Goal: Task Accomplishment & Management: Manage account settings

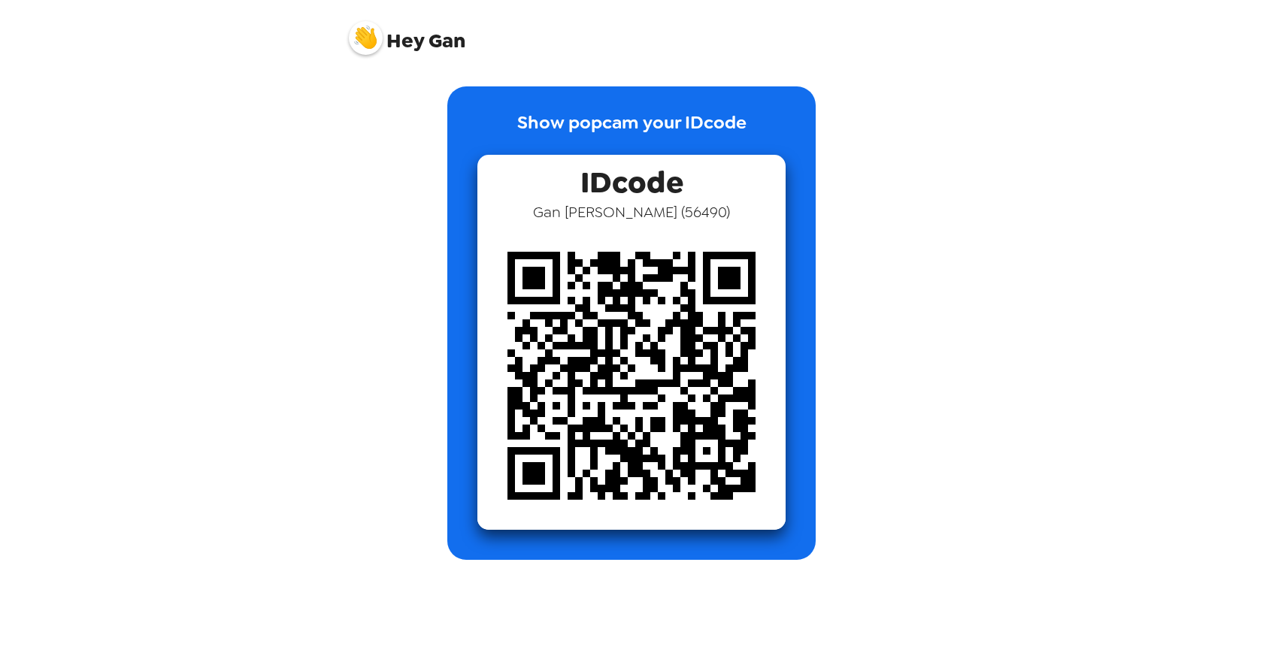
click at [374, 41] on img at bounding box center [366, 38] width 34 height 34
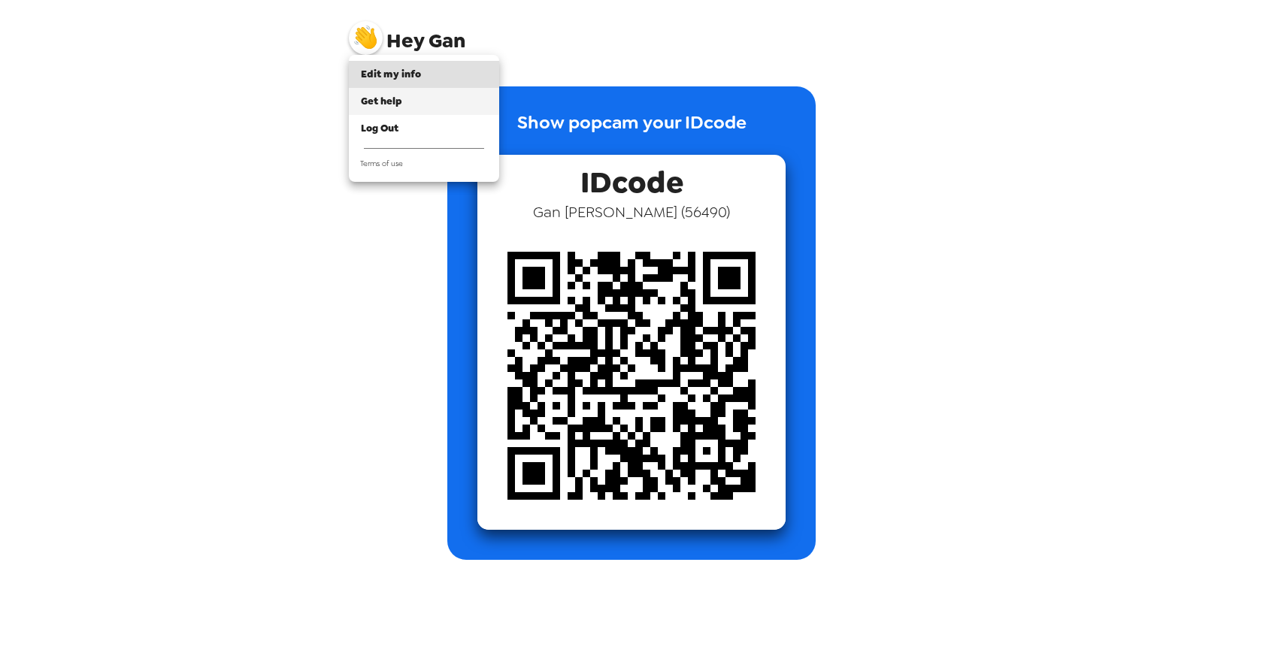
click at [381, 103] on span "Get help" at bounding box center [381, 101] width 41 height 13
click at [369, 68] on span "Edit my info" at bounding box center [391, 74] width 60 height 13
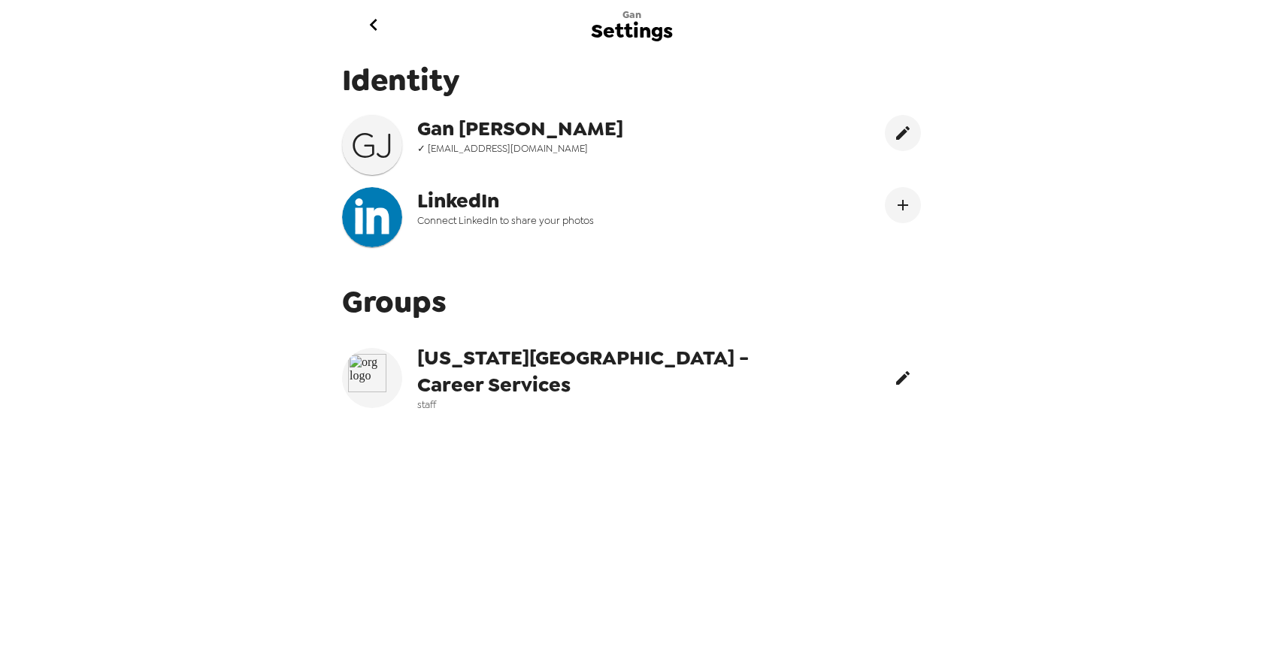
click at [894, 380] on icon "edit" at bounding box center [903, 378] width 18 height 18
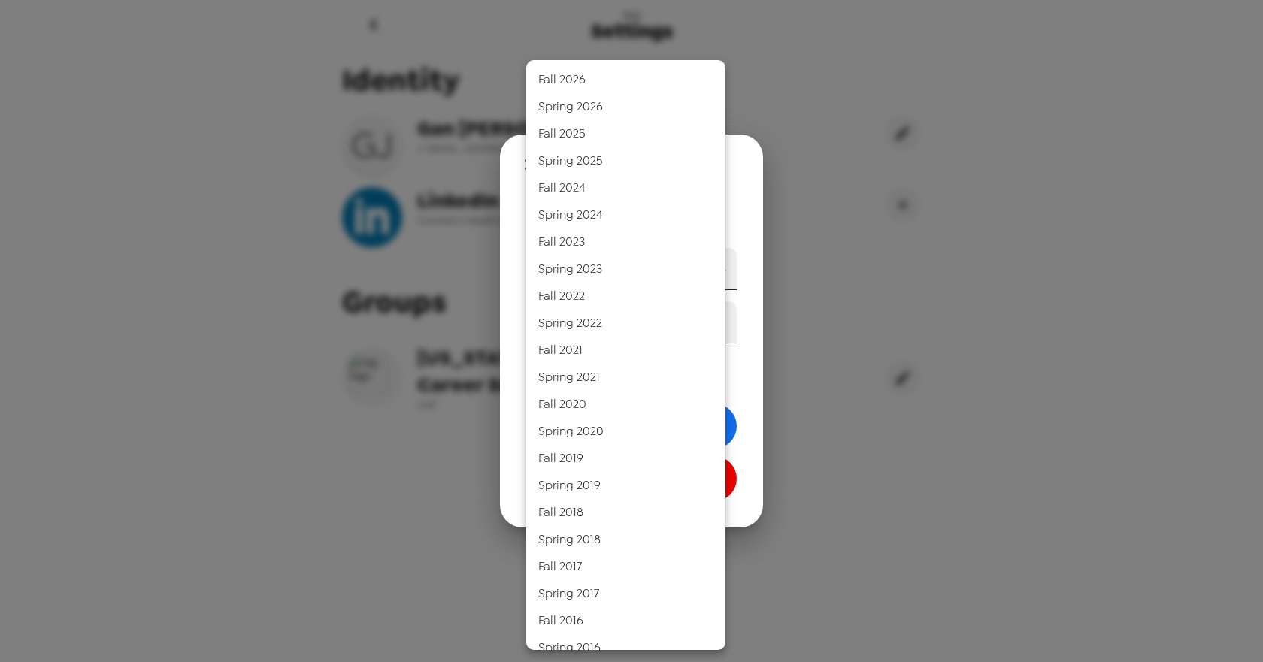
click at [681, 264] on body "Gan Settings Identity [PERSON_NAME] ✓ [EMAIL_ADDRESS][DOMAIN_NAME] LinkedIn Con…" at bounding box center [631, 331] width 1263 height 662
click at [893, 290] on div at bounding box center [631, 331] width 1263 height 662
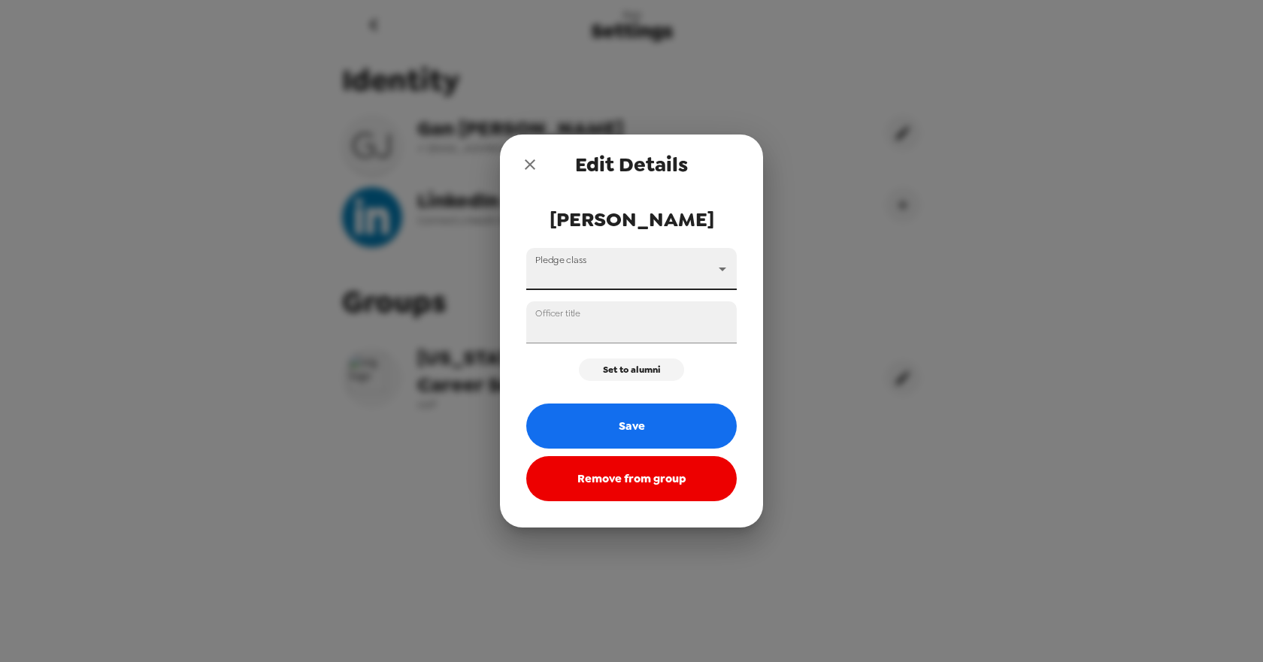
click at [538, 159] on icon "close" at bounding box center [530, 165] width 18 height 18
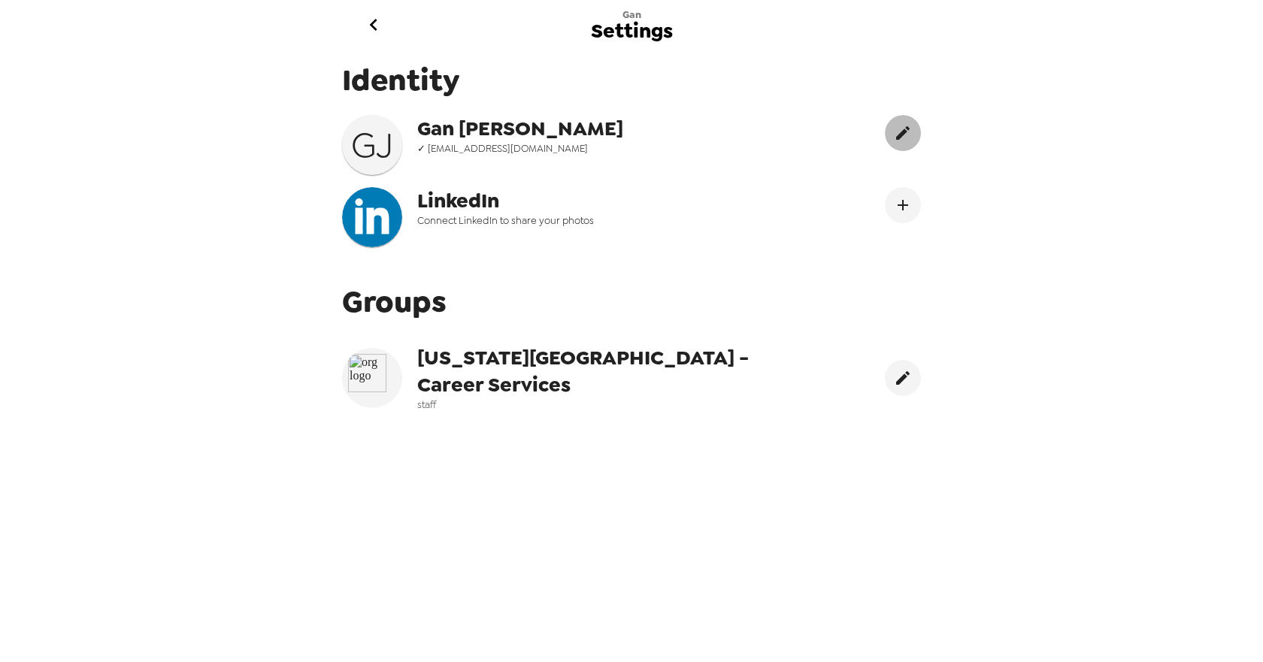
click at [896, 134] on icon "edit" at bounding box center [903, 133] width 18 height 18
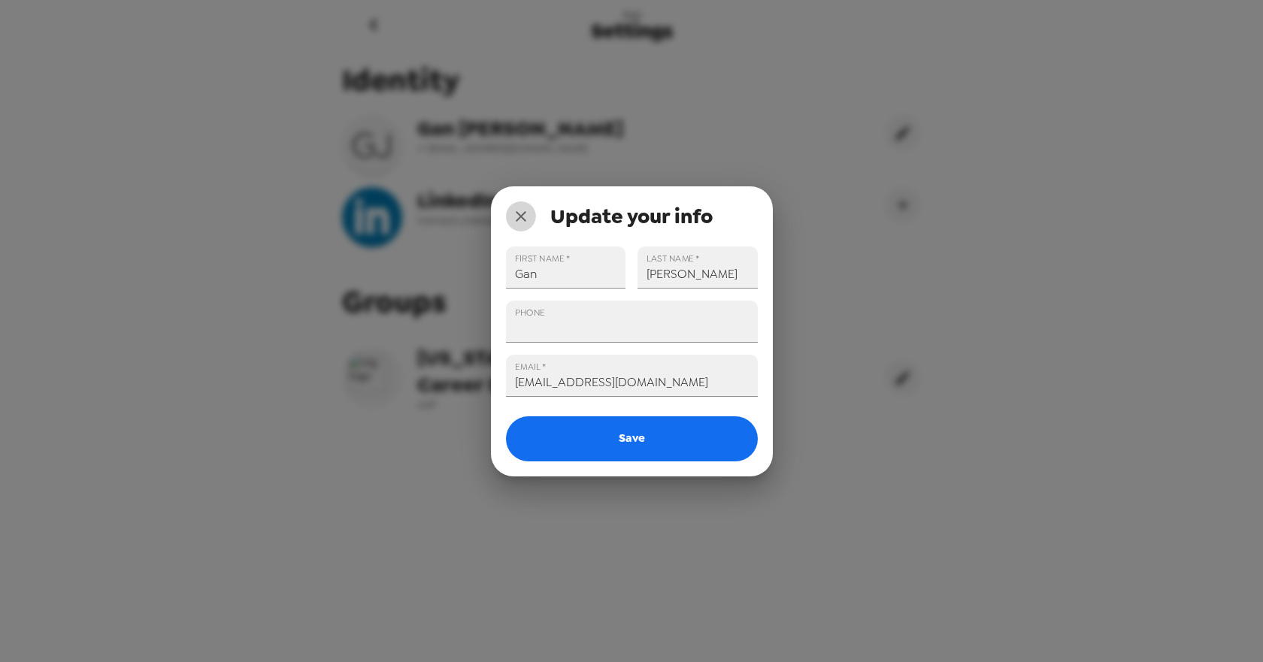
click at [517, 212] on icon "close" at bounding box center [521, 216] width 11 height 11
